Goal: Task Accomplishment & Management: Manage account settings

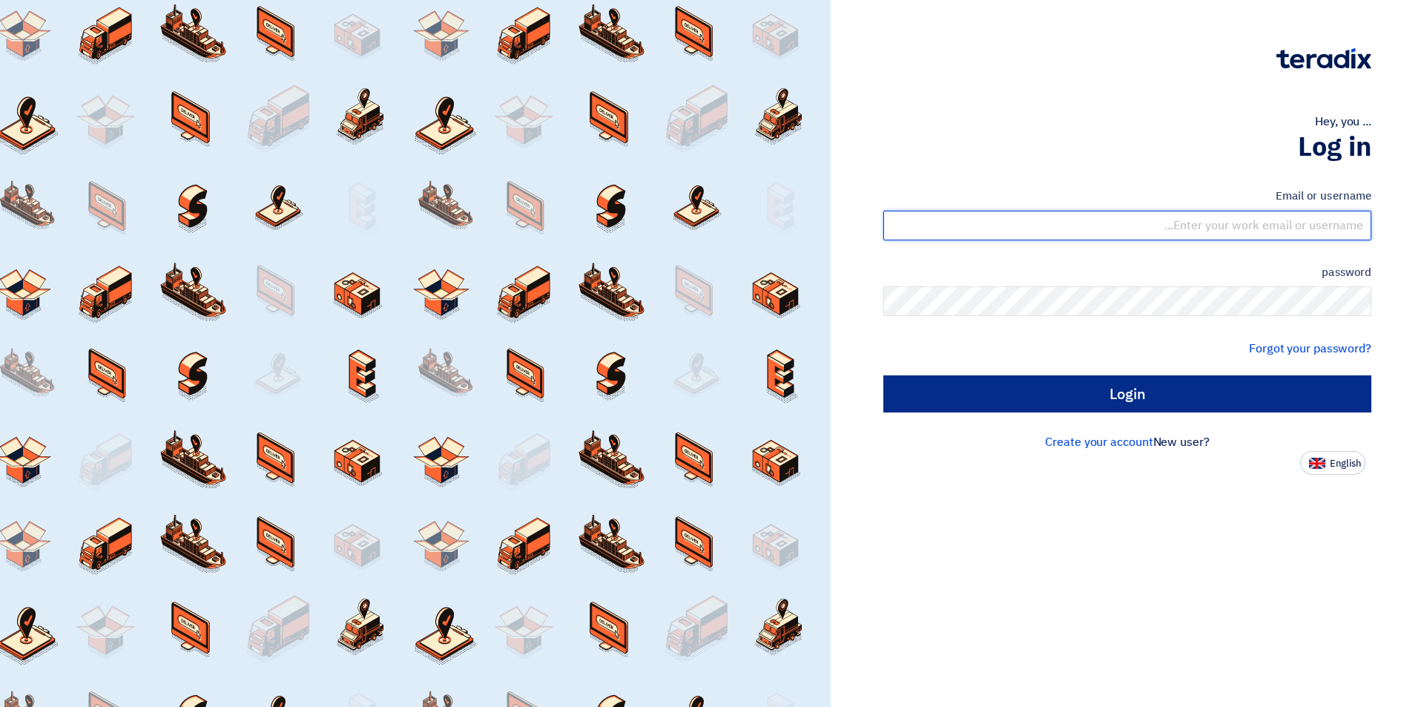
type input "[EMAIL_ADDRESS][DOMAIN_NAME]"
click at [1201, 383] on input "Login" at bounding box center [1127, 393] width 488 height 37
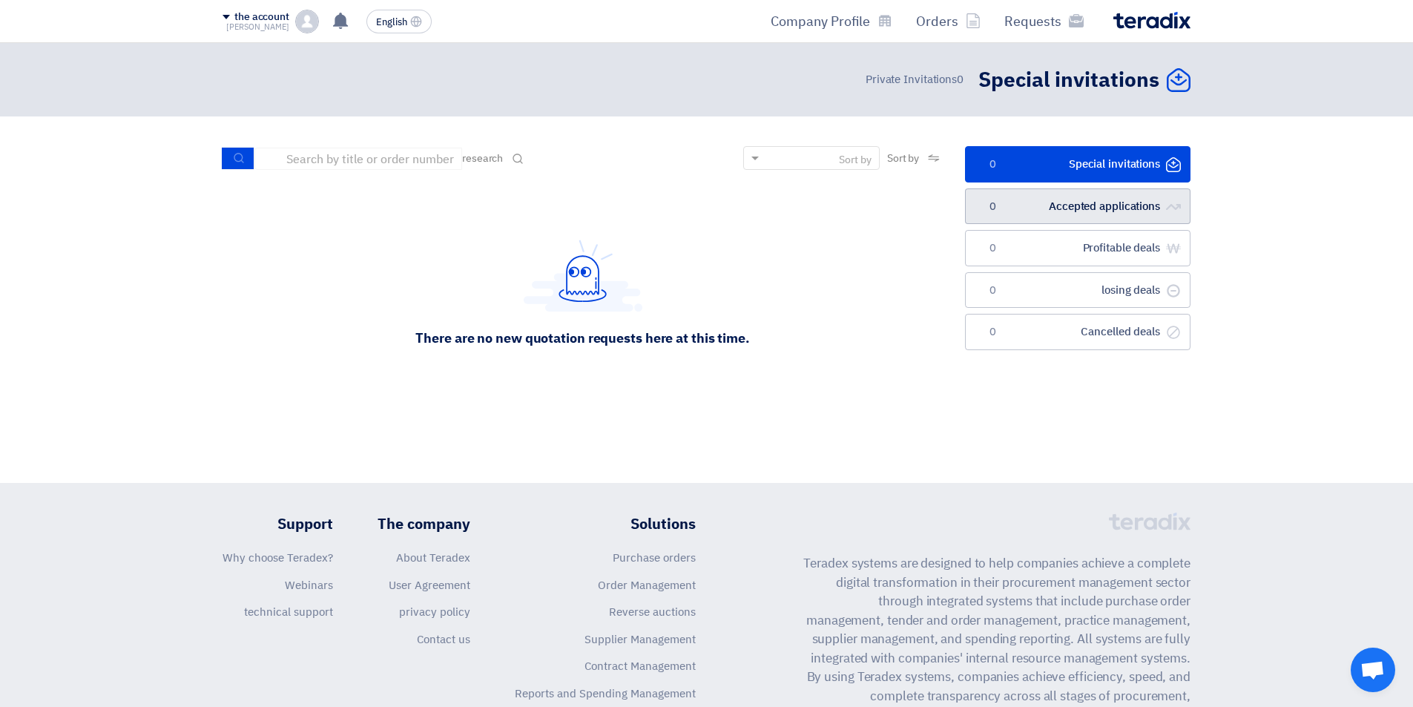
click at [1022, 199] on link "الطلبات المقبولة Accepted applications 0" at bounding box center [1077, 206] width 225 height 36
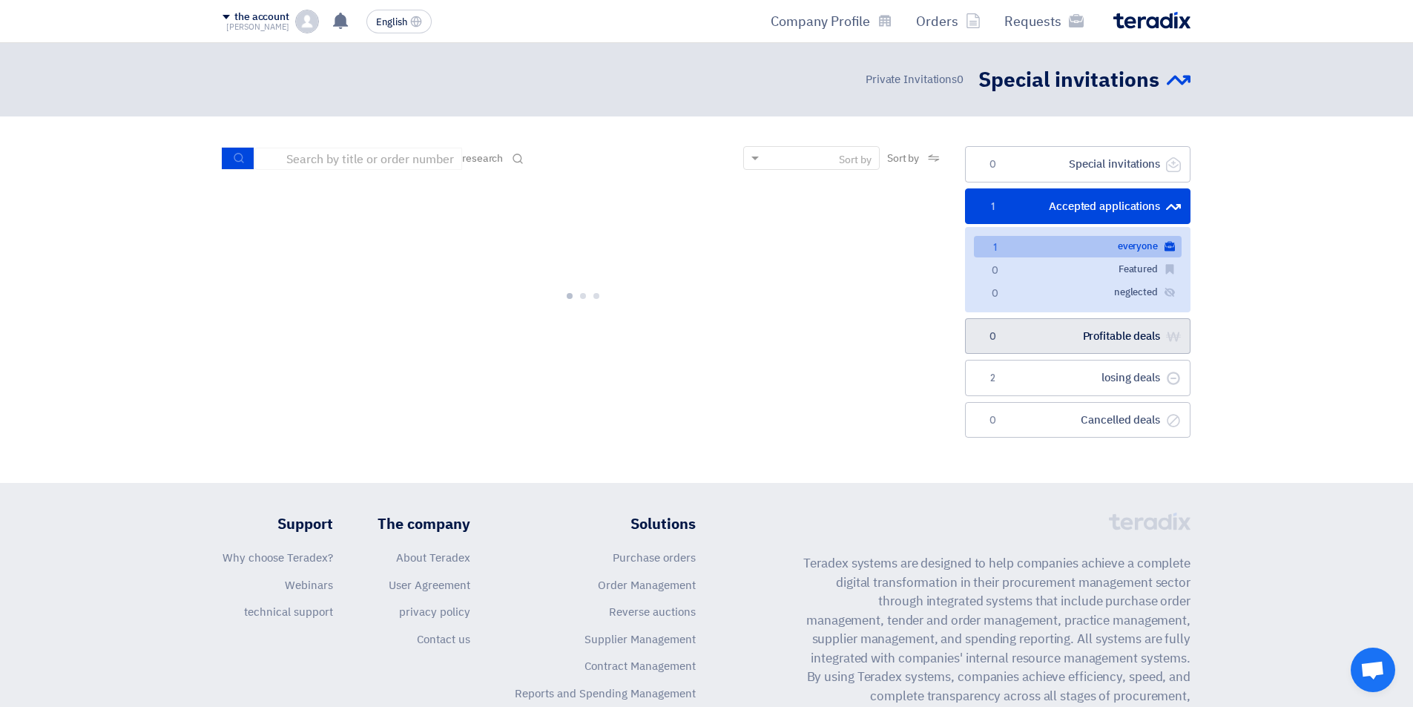
click at [1029, 336] on link "صفقات رابحة Profitable deals 0" at bounding box center [1077, 336] width 225 height 36
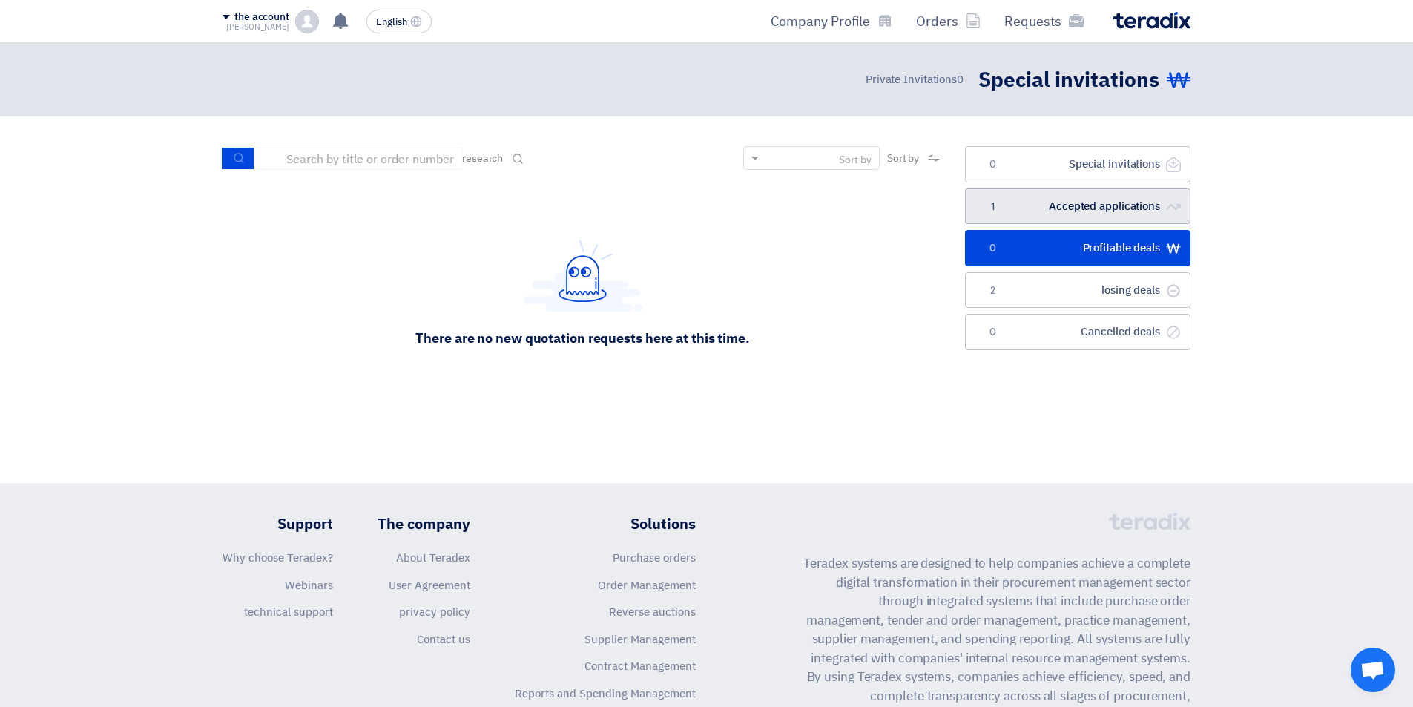
click at [1114, 196] on link "الطلبات المقبولة Accepted applications 1" at bounding box center [1077, 206] width 225 height 36
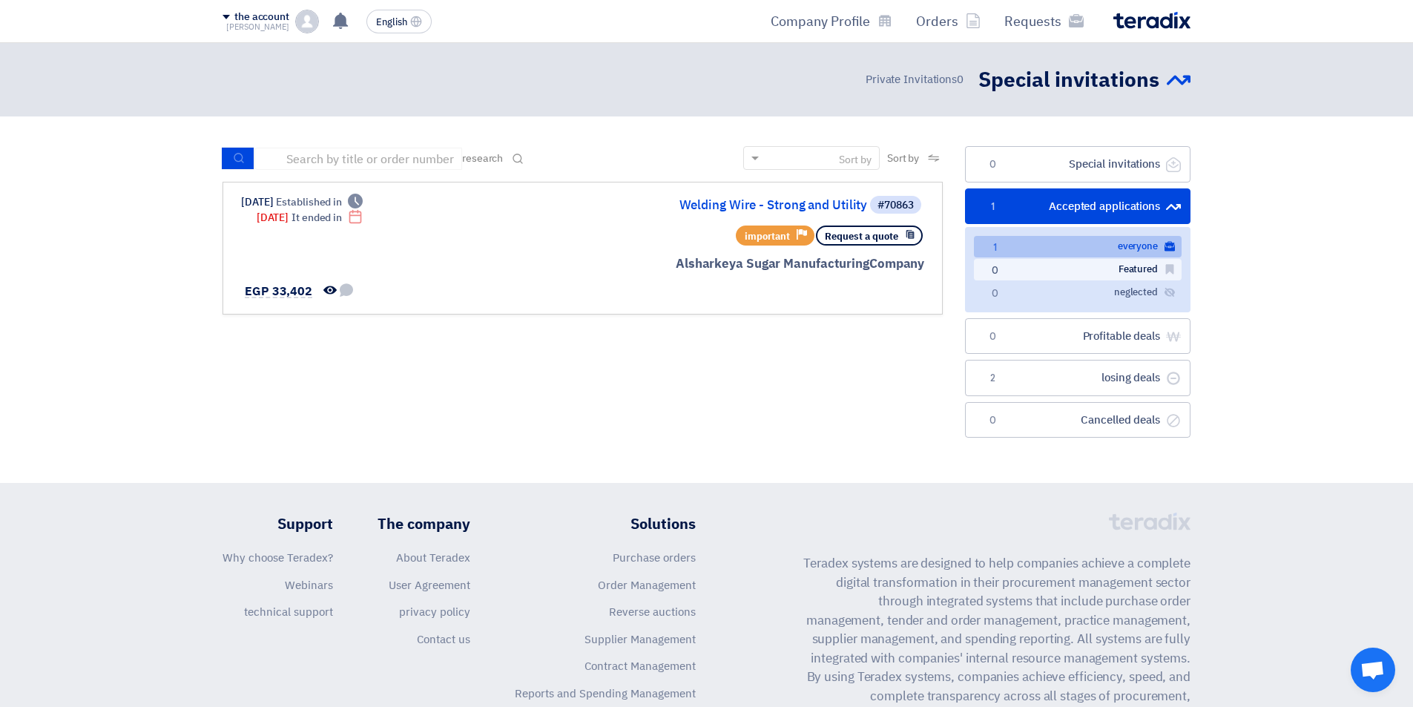
click at [1110, 275] on link "المميزة Featured 0" at bounding box center [1078, 270] width 208 height 22
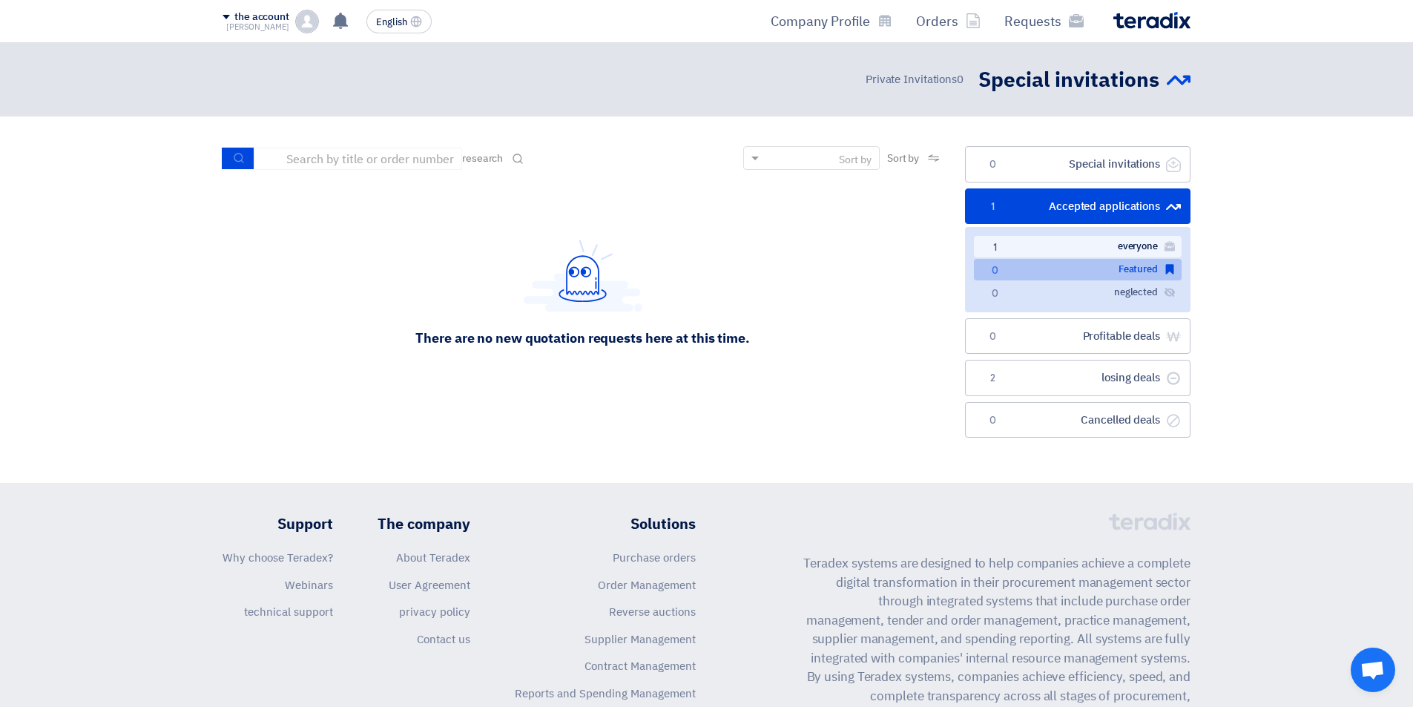
click at [1119, 245] on font "everyone" at bounding box center [1137, 246] width 40 height 14
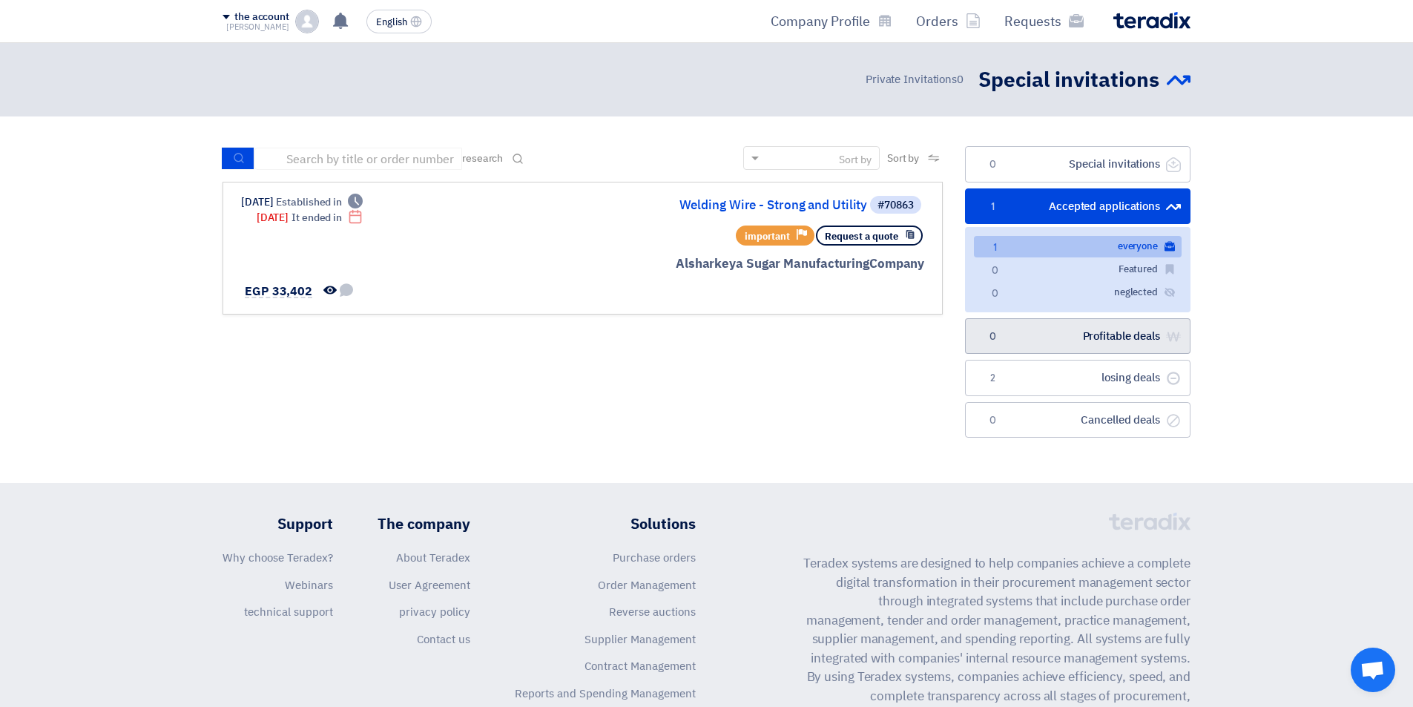
click at [1113, 331] on font "Profitable deals" at bounding box center [1121, 336] width 77 height 16
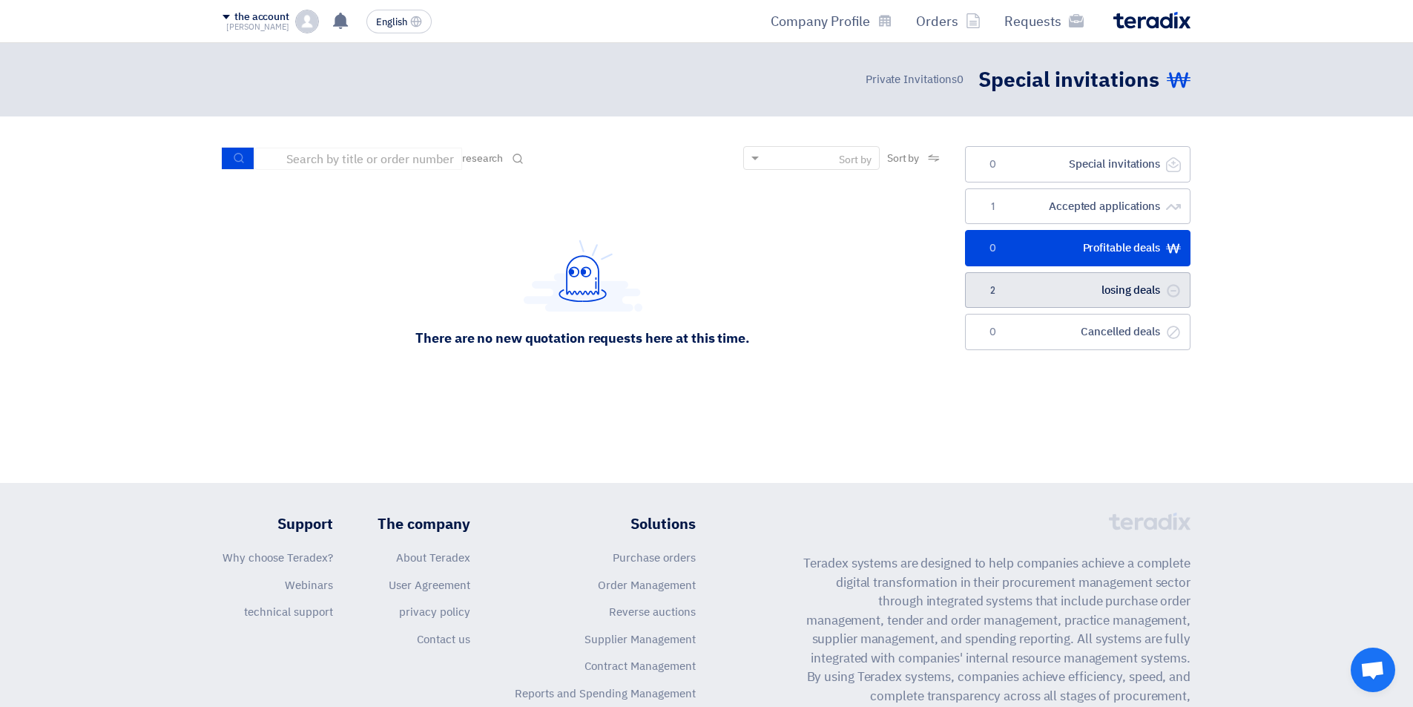
click at [1112, 296] on font "losing deals" at bounding box center [1130, 290] width 59 height 16
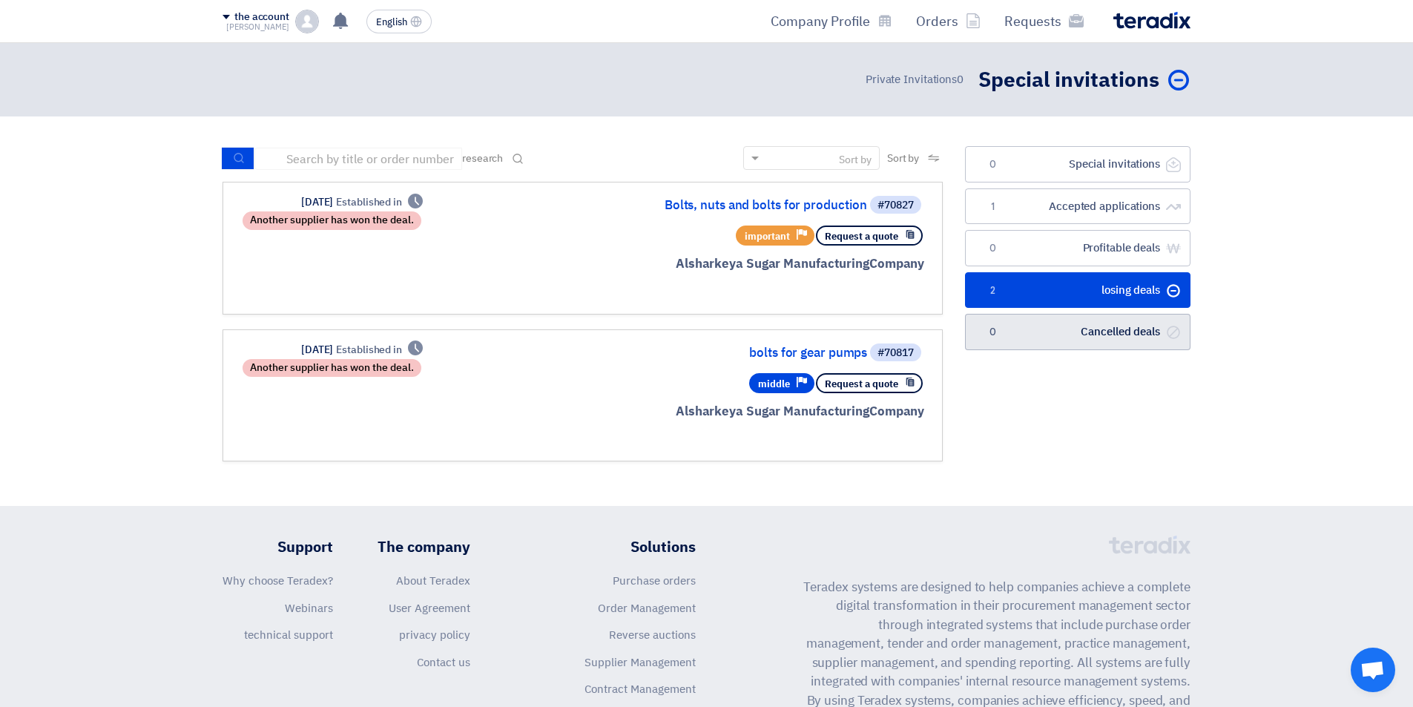
click at [1111, 330] on font "Cancelled deals" at bounding box center [1119, 331] width 79 height 16
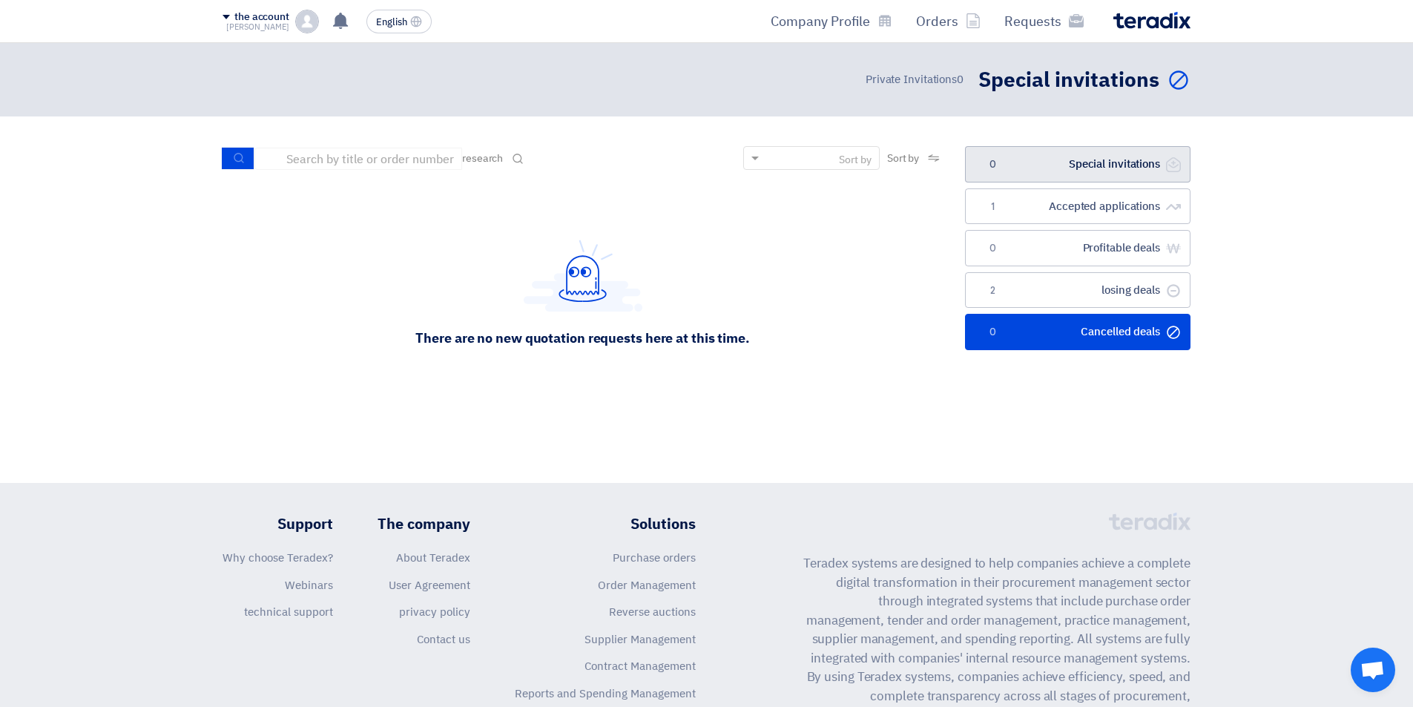
click at [1126, 159] on font "Special invitations" at bounding box center [1114, 164] width 91 height 16
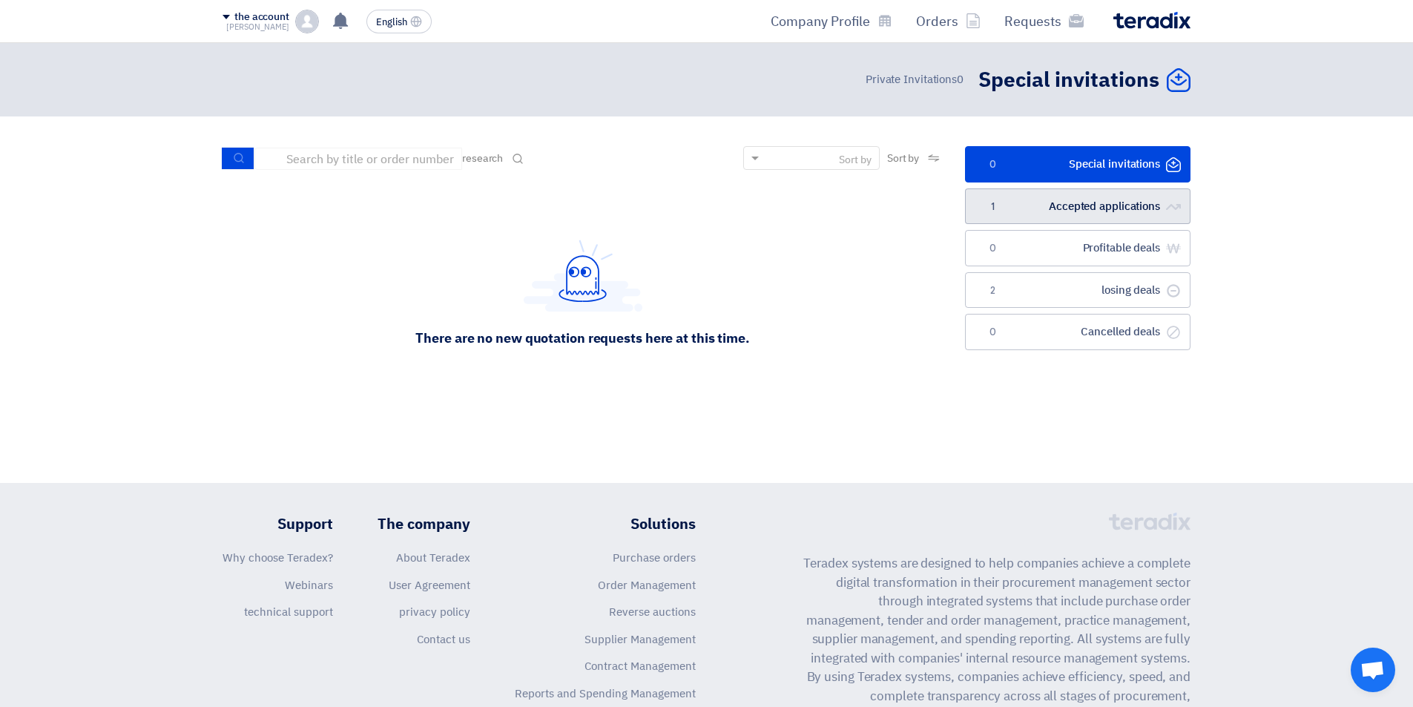
click at [1100, 211] on font "Accepted applications" at bounding box center [1104, 206] width 111 height 16
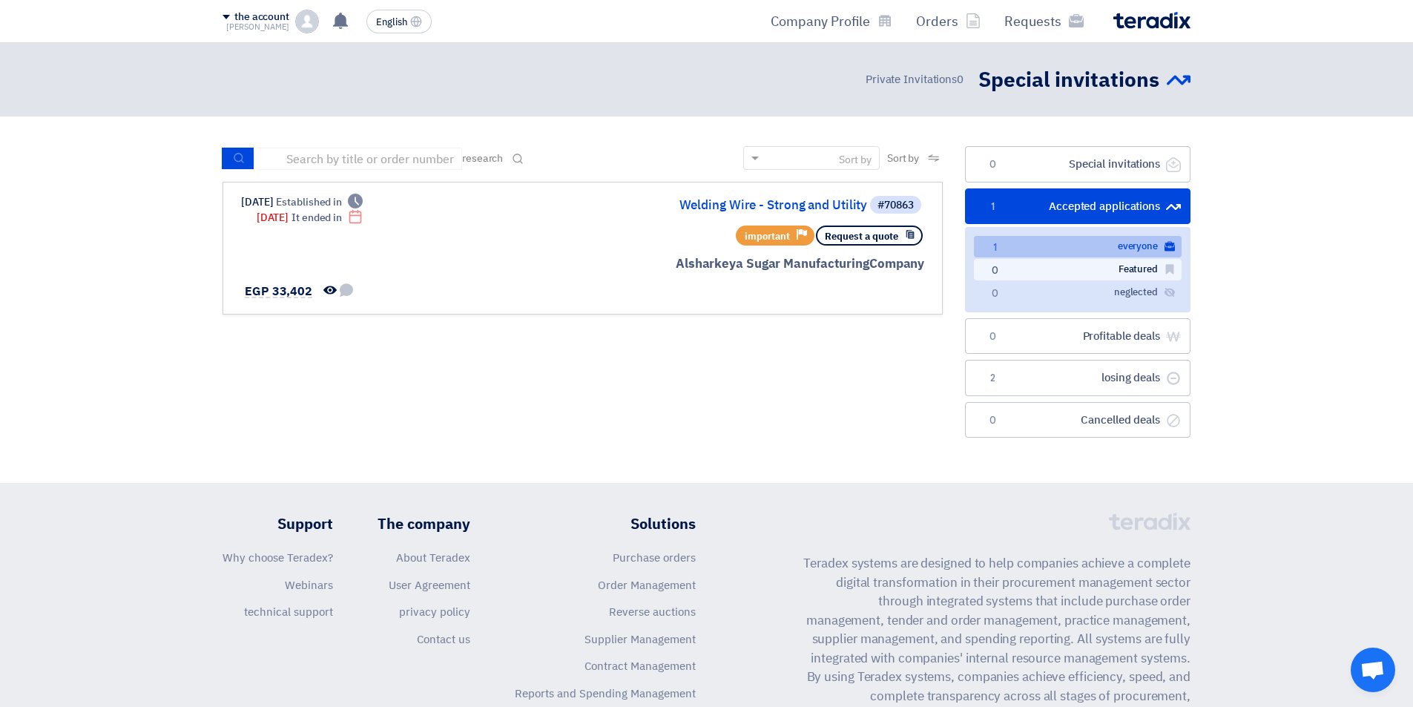
click at [1090, 279] on link "المميزة Featured 0" at bounding box center [1078, 270] width 208 height 22
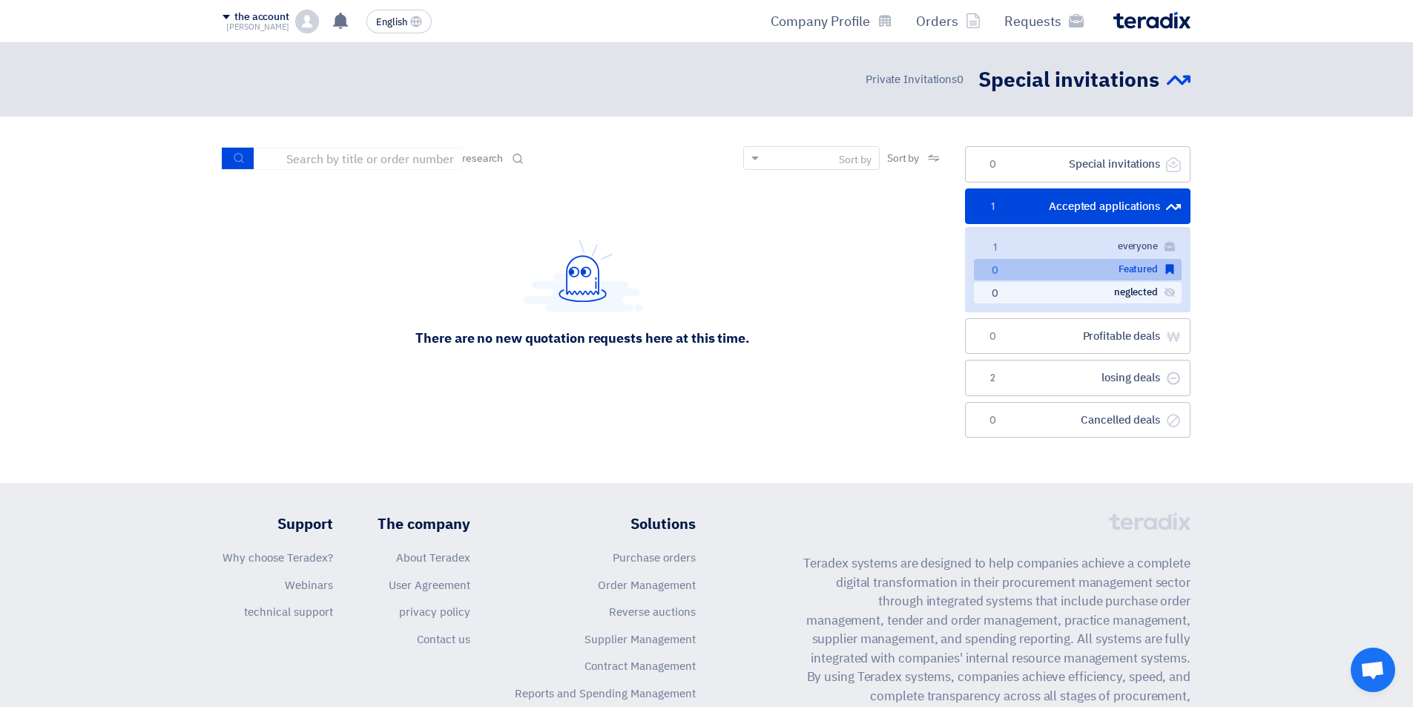
click at [1092, 296] on link "المهملة neglected 0" at bounding box center [1078, 293] width 208 height 22
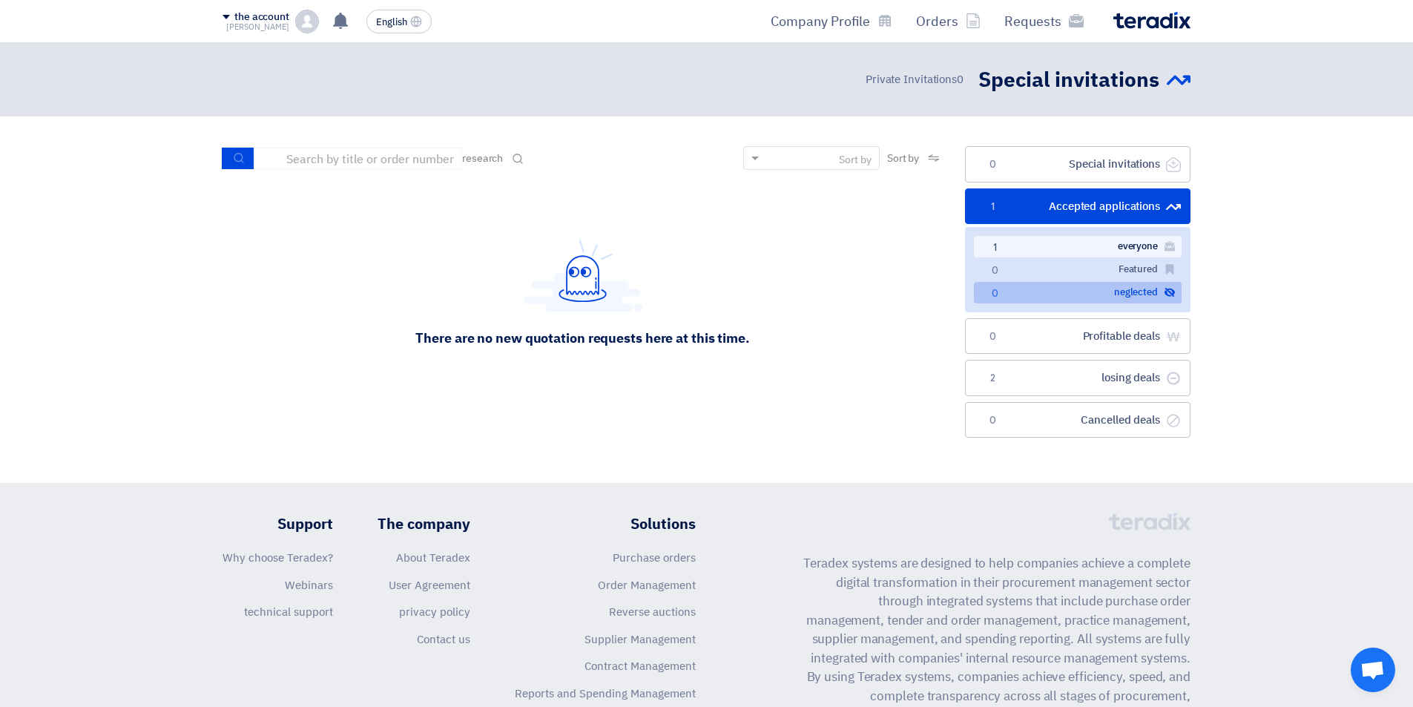
click at [1111, 245] on link "الكل everyone 1" at bounding box center [1078, 247] width 208 height 22
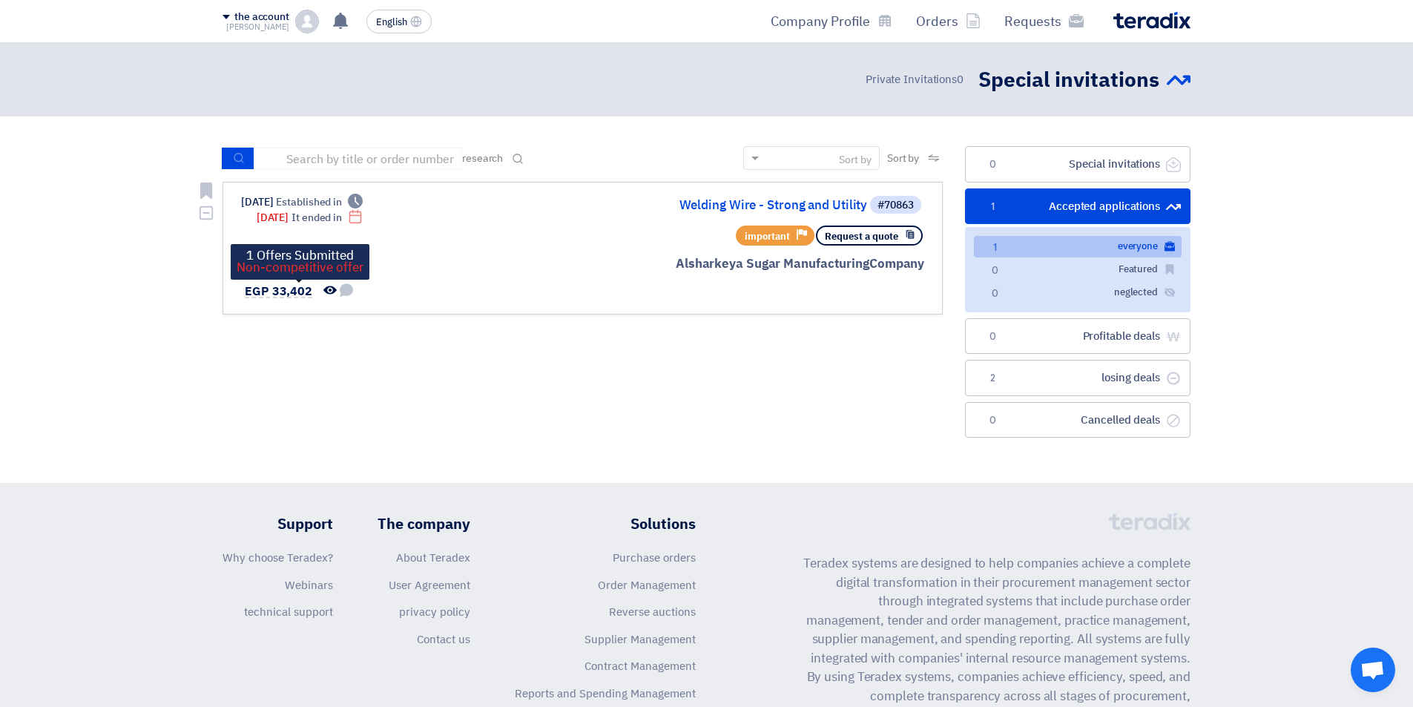
click at [274, 291] on font "EGP 33,402" at bounding box center [278, 292] width 67 height 18
click at [330, 294] on icon "تمت مشاهدة العرض من قبل العميل" at bounding box center [329, 289] width 13 height 13
click at [325, 291] on use at bounding box center [329, 289] width 13 height 8
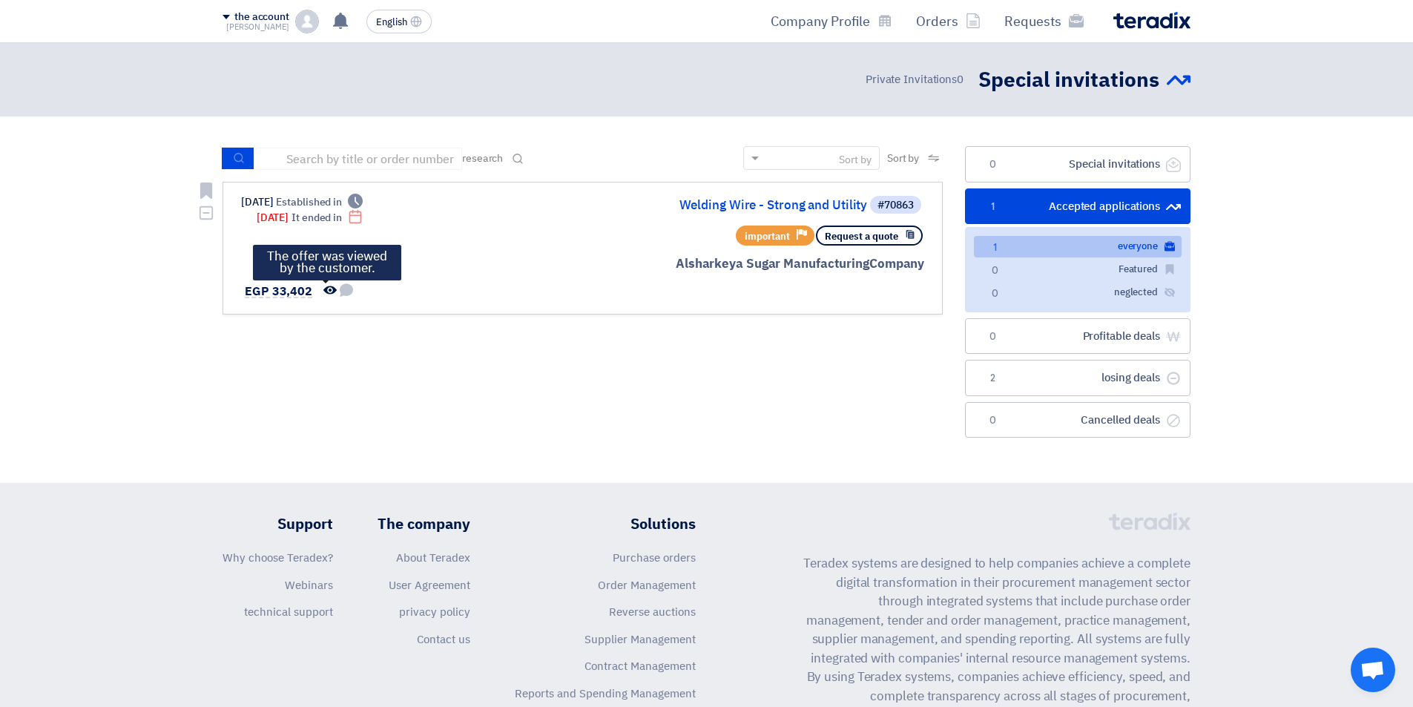
click at [325, 291] on use at bounding box center [329, 289] width 13 height 8
click at [825, 260] on font "Alsharkeya Sugar Manufacturing" at bounding box center [773, 263] width 194 height 19
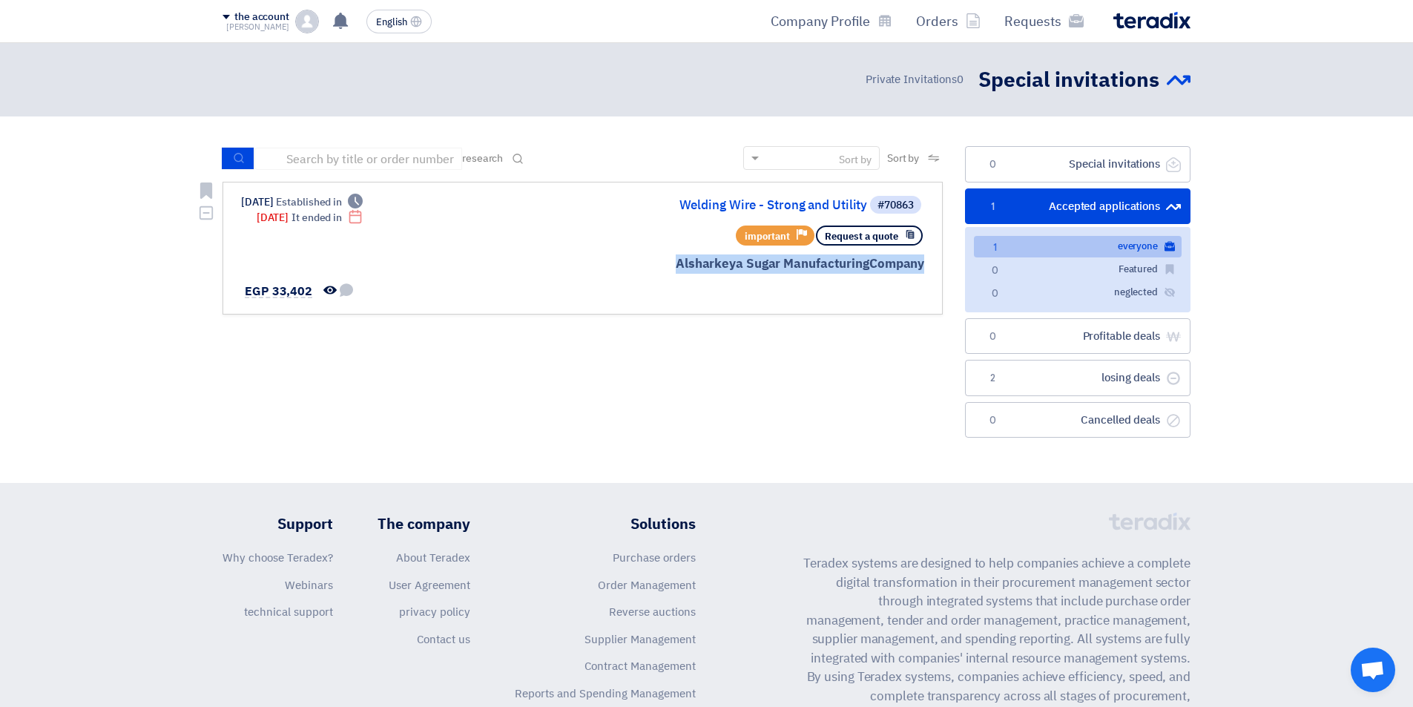
click at [825, 260] on font "Alsharkeya Sugar Manufacturing" at bounding box center [773, 263] width 194 height 19
click at [798, 363] on div "Sort by Sort by research Application field Purchasing Officer Request type" at bounding box center [582, 295] width 742 height 299
